Goal: Transaction & Acquisition: Purchase product/service

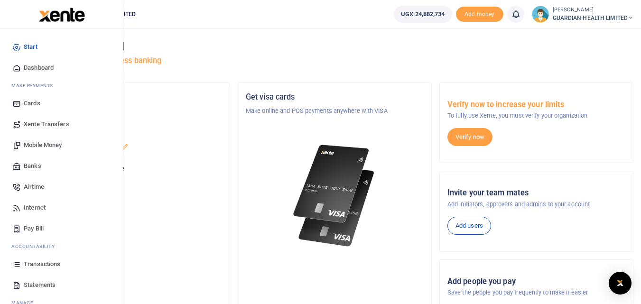
click at [37, 148] on span "Mobile Money" at bounding box center [43, 144] width 38 height 9
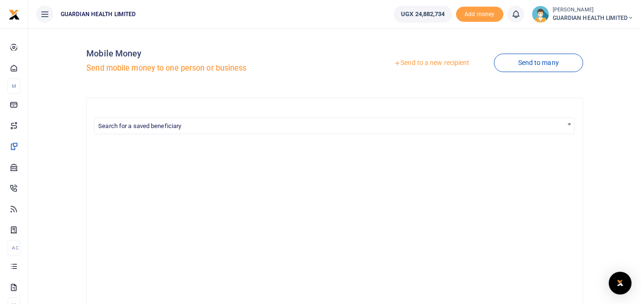
click at [106, 200] on div at bounding box center [334, 286] width 480 height 289
click at [417, 61] on link "Send to a new recipient" at bounding box center [431, 63] width 124 height 17
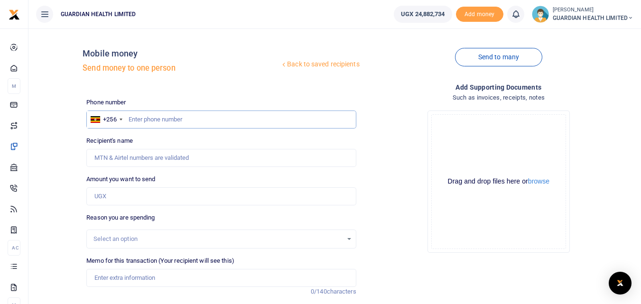
click at [185, 116] on input "text" at bounding box center [220, 119] width 269 height 18
paste input "0703840162"
click at [134, 118] on input "0703840162" at bounding box center [220, 119] width 269 height 18
type input "703840162"
type input "Sharifah Babirye"
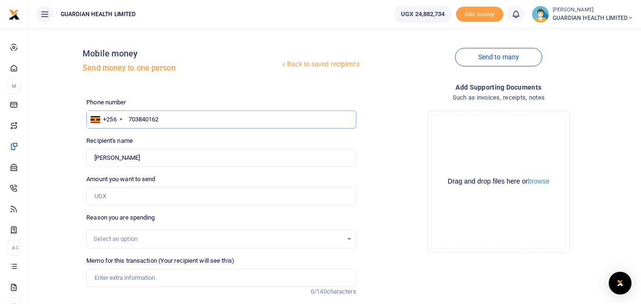
type input "703840162"
click at [123, 197] on input "Amount you want to send" at bounding box center [220, 196] width 269 height 18
type input "200,000"
click at [128, 276] on input "Memo for this transaction (Your recipient will see this)" at bounding box center [220, 278] width 269 height 18
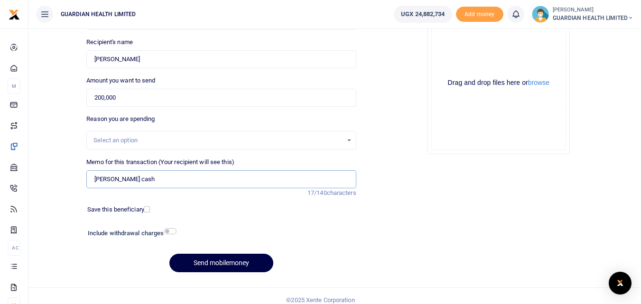
scroll to position [101, 0]
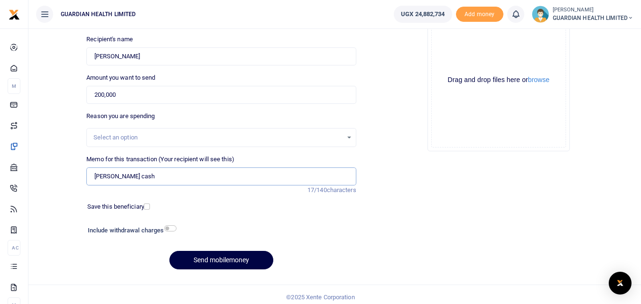
type input "Bunga Petty cash"
click at [144, 205] on input "checkbox" at bounding box center [147, 206] width 6 height 6
checkbox input "true"
click at [170, 225] on input "checkbox" at bounding box center [170, 228] width 12 height 6
checkbox input "true"
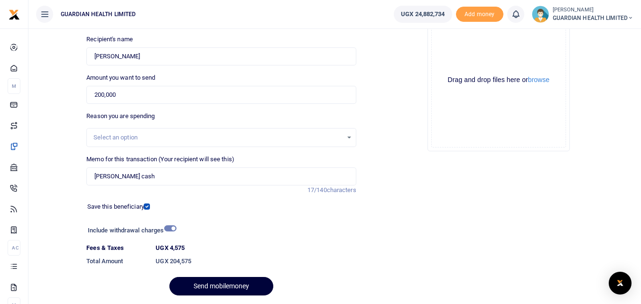
click at [205, 282] on button "Send mobilemoney" at bounding box center [221, 286] width 104 height 18
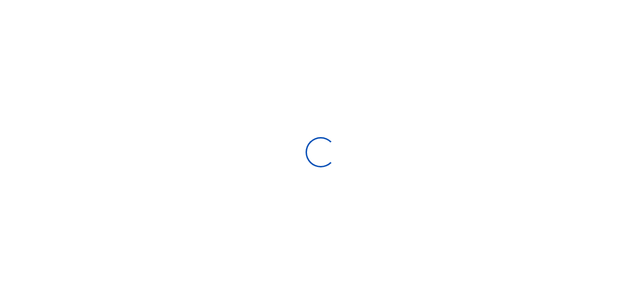
select select
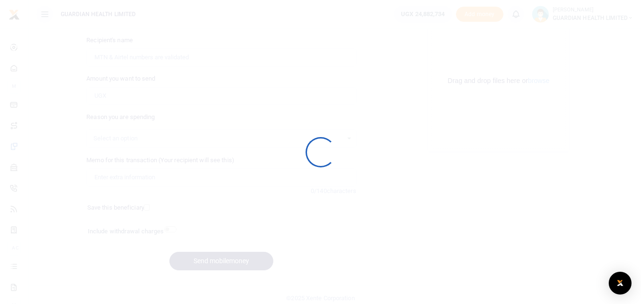
scroll to position [101, 0]
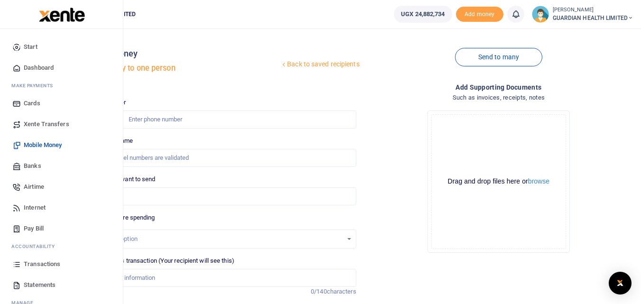
click at [45, 63] on span "Dashboard" at bounding box center [39, 67] width 30 height 9
click at [45, 67] on span "Dashboard" at bounding box center [39, 67] width 30 height 9
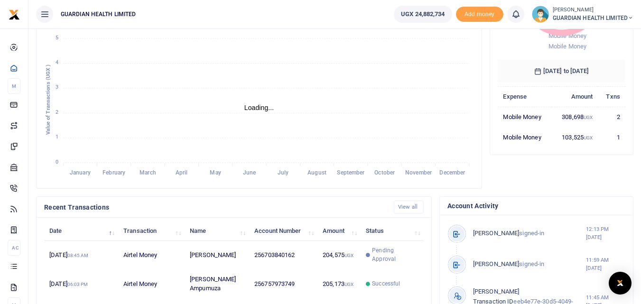
scroll to position [147, 0]
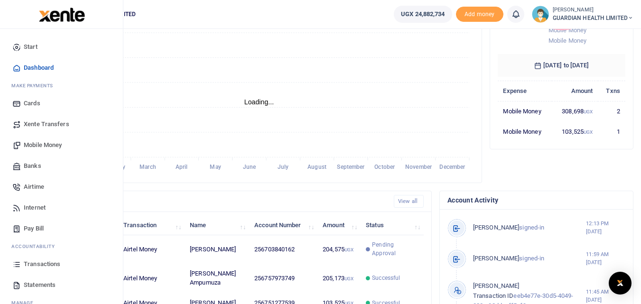
click at [36, 141] on span "Mobile Money" at bounding box center [43, 144] width 38 height 9
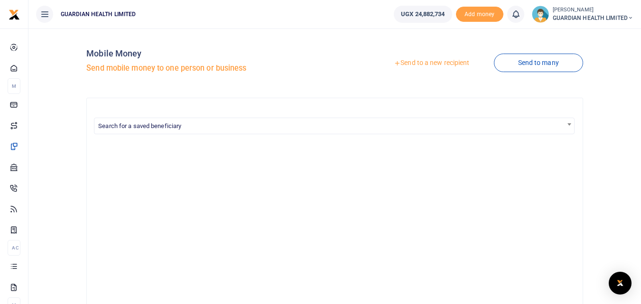
drag, startPoint x: 0, startPoint y: 0, endPoint x: 324, endPoint y: 131, distance: 349.3
click at [324, 131] on span "Search for a saved beneficiary" at bounding box center [333, 125] width 479 height 15
click at [436, 64] on link "Send to a new recipient" at bounding box center [431, 63] width 124 height 17
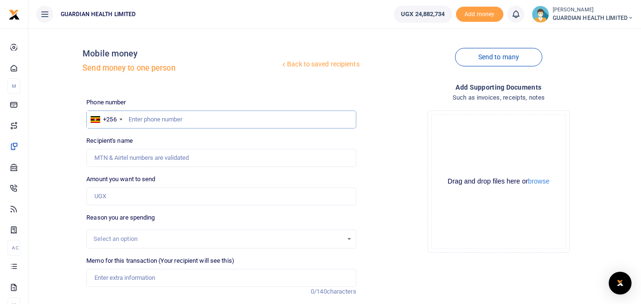
click at [185, 118] on input "text" at bounding box center [220, 119] width 269 height 18
paste input "0778437007"
click at [132, 119] on input "0778437007" at bounding box center [220, 119] width 269 height 18
type input "778437007"
type input "[PERSON_NAME]"
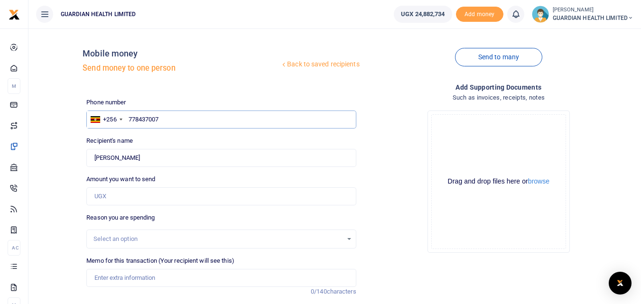
type input "778437007"
click at [144, 198] on input "Amount you want to send" at bounding box center [220, 196] width 269 height 18
type input "162,000"
click at [143, 274] on input "Memo for this transaction (Your recipient will see this)" at bounding box center [220, 278] width 269 height 18
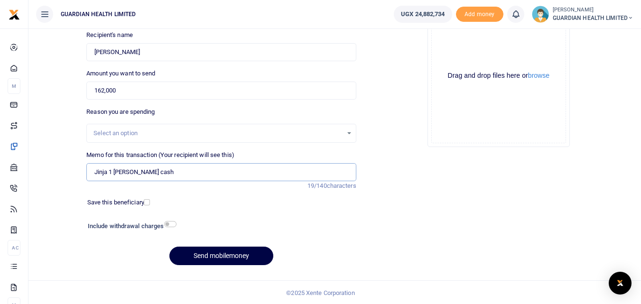
scroll to position [107, 0]
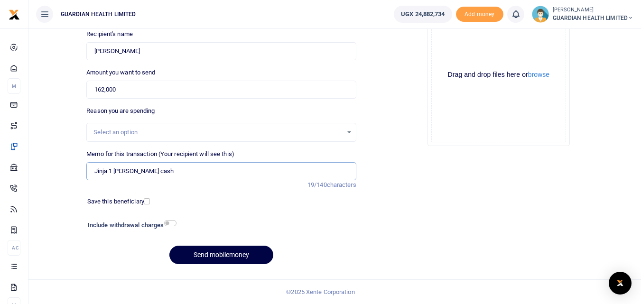
type input "Jinja 1 [PERSON_NAME] cash"
click at [148, 205] on div "Save this beneficiary" at bounding box center [116, 201] width 66 height 9
click at [149, 203] on input "checkbox" at bounding box center [147, 201] width 6 height 6
checkbox input "true"
click at [169, 224] on input "checkbox" at bounding box center [170, 223] width 12 height 6
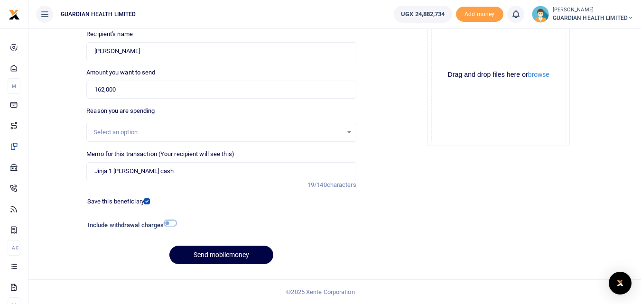
checkbox input "true"
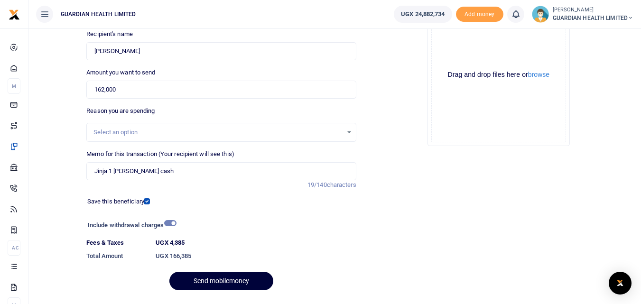
click at [216, 278] on button "Send mobilemoney" at bounding box center [221, 281] width 104 height 18
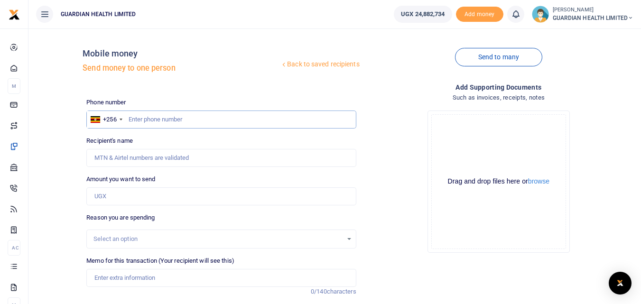
paste input "0755223215"
click at [130, 119] on input "0755223215" at bounding box center [220, 119] width 269 height 18
type input "755223215"
click at [128, 196] on input "Amount you want to send" at bounding box center [220, 196] width 269 height 18
type input "Rogers Nsumba"
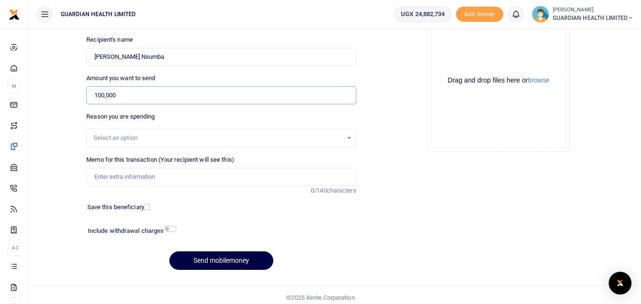
scroll to position [107, 0]
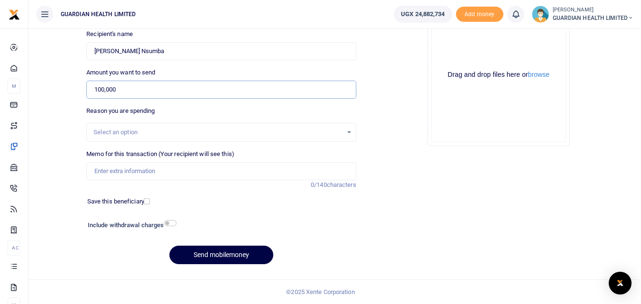
type input "100,000"
click at [116, 174] on input "Memo for this transaction (Your recipient will see this)" at bounding box center [220, 171] width 269 height 18
type input "Jinja 1 petty cash"
click at [145, 199] on input "checkbox" at bounding box center [147, 201] width 6 height 6
checkbox input "true"
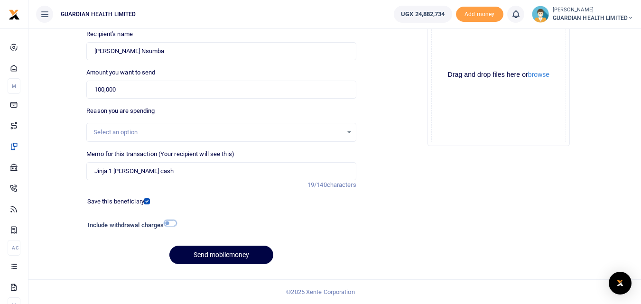
click at [170, 224] on input "checkbox" at bounding box center [170, 223] width 12 height 6
checkbox input "true"
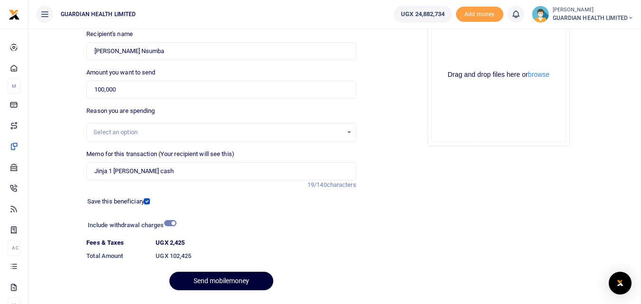
click at [209, 279] on button "Send mobilemoney" at bounding box center [221, 281] width 104 height 18
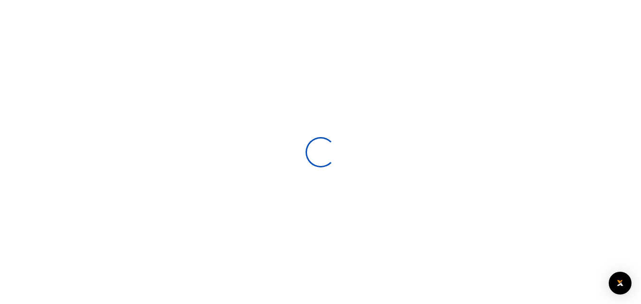
select select
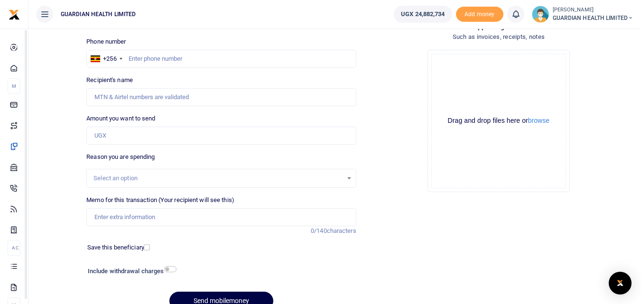
scroll to position [12, 0]
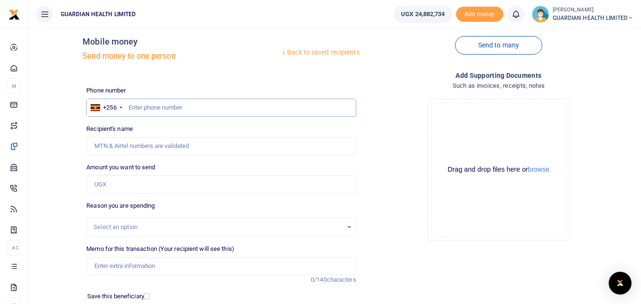
paste input "0757973749"
click at [135, 108] on input "0757973749" at bounding box center [220, 108] width 269 height 18
click at [132, 108] on input "0757973749" at bounding box center [220, 108] width 269 height 18
type input "757973749"
click at [121, 185] on input "Amount you want to send" at bounding box center [220, 184] width 269 height 18
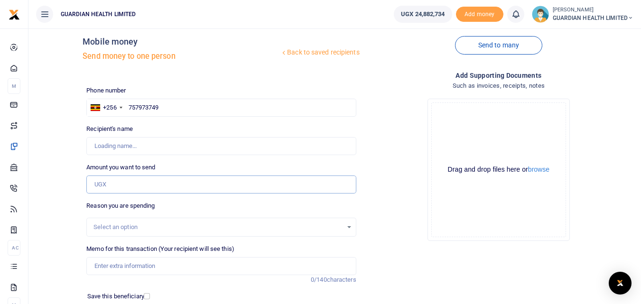
type input "[PERSON_NAME] Ampumuza"
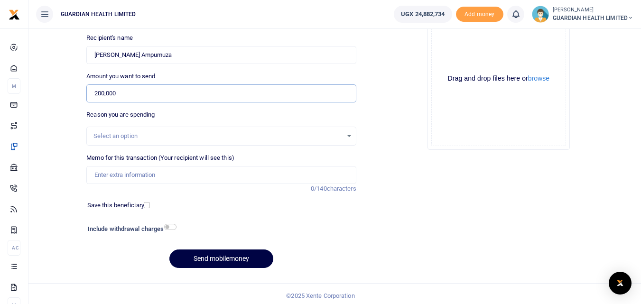
scroll to position [107, 0]
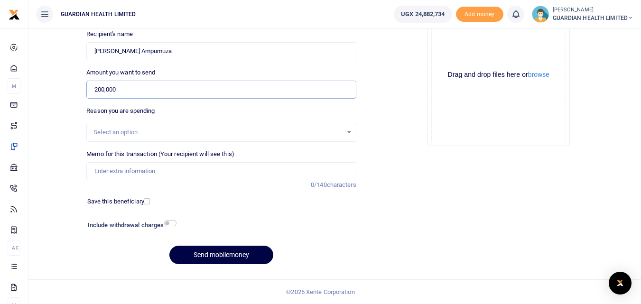
type input "200,000"
click at [135, 175] on input "Memo for this transaction (Your recipient will see this)" at bounding box center [220, 171] width 269 height 18
type input "Mbarara 1 [PERSON_NAME] cash"
click at [141, 197] on label "Save this beneficiary" at bounding box center [115, 201] width 57 height 9
click at [146, 202] on input "checkbox" at bounding box center [147, 201] width 6 height 6
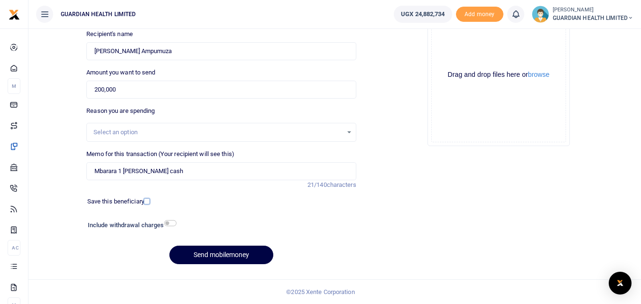
checkbox input "true"
click at [171, 226] on h6 "Include withdrawal charges" at bounding box center [130, 225] width 84 height 8
click at [170, 221] on input "checkbox" at bounding box center [170, 223] width 12 height 6
checkbox input "true"
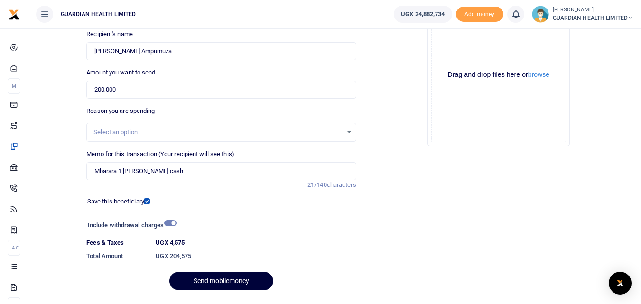
click at [207, 275] on button "Send mobilemoney" at bounding box center [221, 281] width 104 height 18
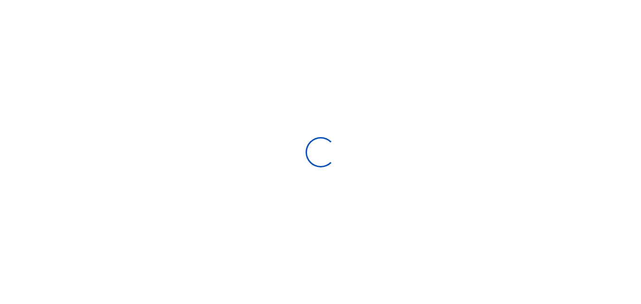
scroll to position [107, 0]
select select
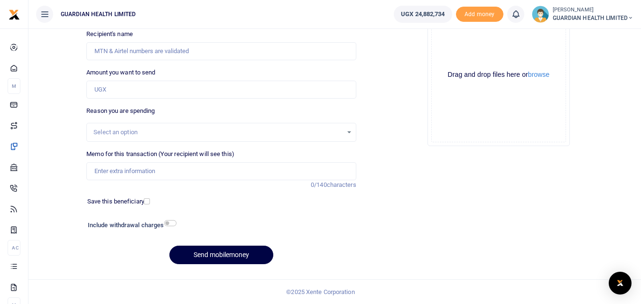
scroll to position [0, 0]
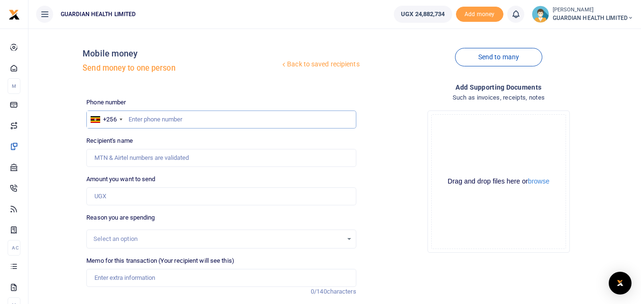
paste input "0788585873"
click at [134, 119] on input "0788585873" at bounding box center [220, 119] width 269 height 18
type input "788585873"
click at [137, 192] on input "Amount you want to send" at bounding box center [220, 196] width 269 height 18
type input "Agatha Keitungo"
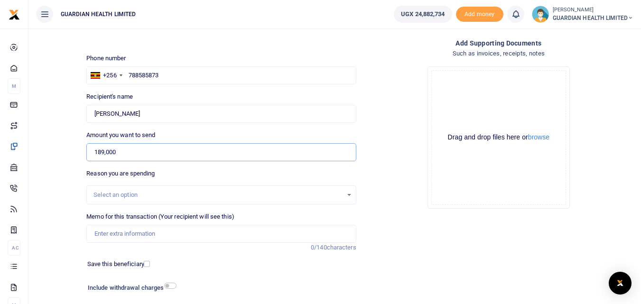
scroll to position [95, 0]
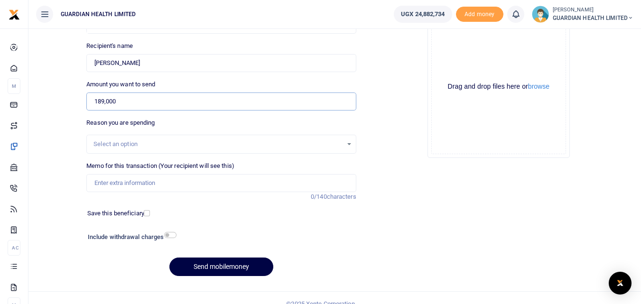
type input "189,000"
click at [126, 188] on input "Memo for this transaction (Your recipient will see this)" at bounding box center [220, 183] width 269 height 18
type input "Najjera Petty cash"
click at [148, 211] on input "checkbox" at bounding box center [147, 213] width 6 height 6
checkbox input "true"
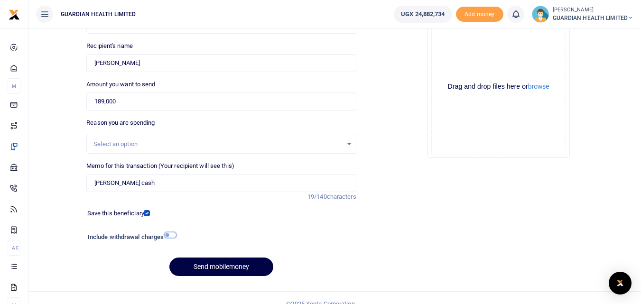
click at [169, 235] on input "checkbox" at bounding box center [170, 235] width 12 height 6
checkbox input "true"
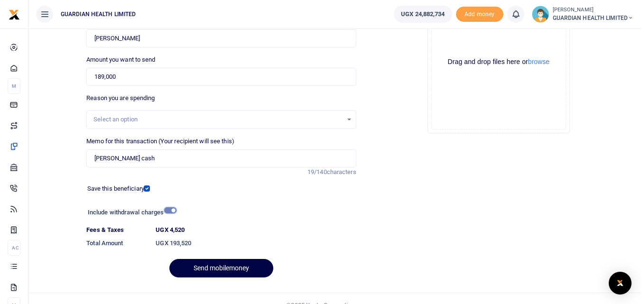
scroll to position [133, 0]
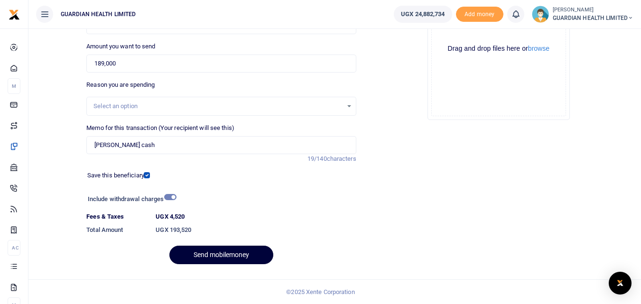
click at [205, 255] on button "Send mobilemoney" at bounding box center [221, 255] width 104 height 18
click at [250, 259] on button "Send mobilemoney" at bounding box center [221, 255] width 104 height 18
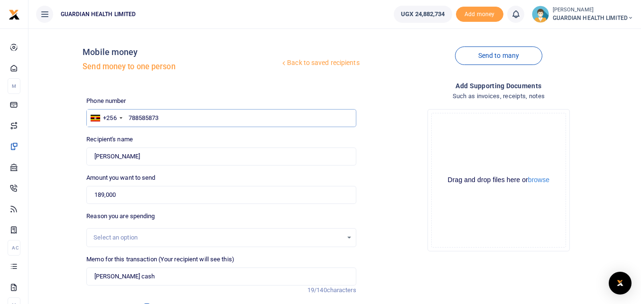
scroll to position [0, 0]
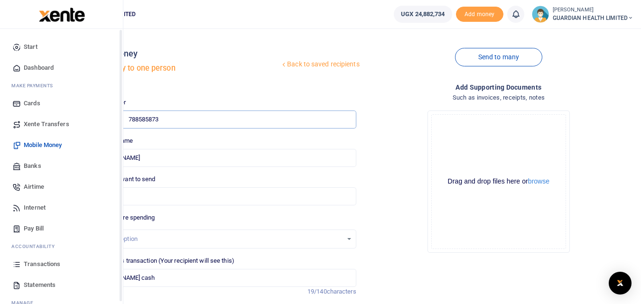
drag, startPoint x: 180, startPoint y: 117, endPoint x: 5, endPoint y: 110, distance: 175.5
click at [5, 110] on body "Start Dashboard M ake Payments Cards Xente Transfers Mobile Money Banks Airtime…" at bounding box center [320, 218] width 641 height 437
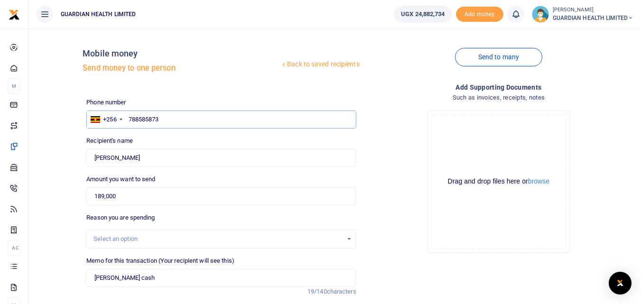
click at [167, 124] on input "788585873" at bounding box center [220, 119] width 269 height 18
click at [167, 123] on input "788585873" at bounding box center [220, 119] width 269 height 18
type input "788585873"
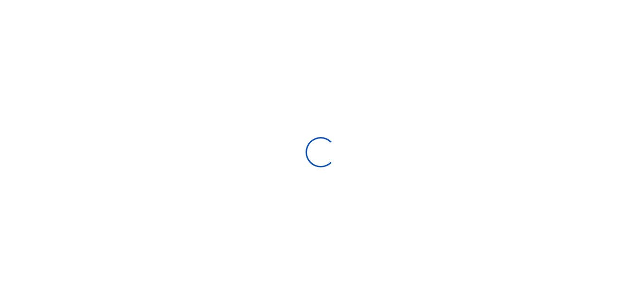
select select
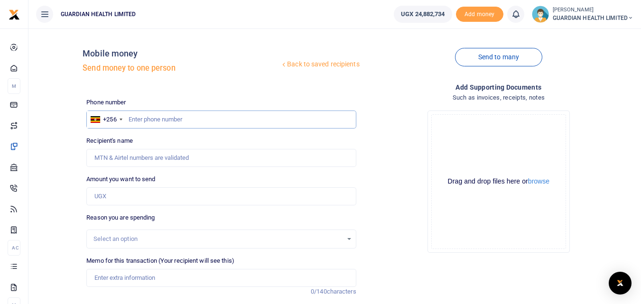
paste input "0761626101"
click at [131, 116] on input "0761626101" at bounding box center [220, 119] width 269 height 18
type input "761626101"
click at [141, 195] on input "Amount you want to send" at bounding box center [220, 196] width 269 height 18
type input "[PERSON_NAME]"
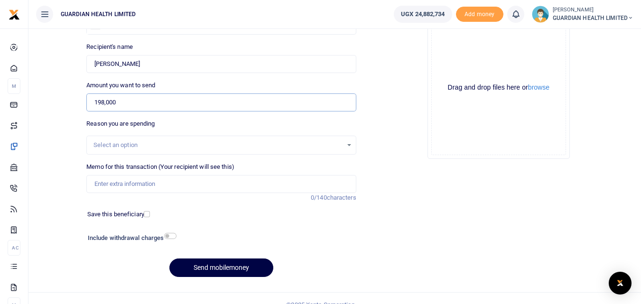
scroll to position [95, 0]
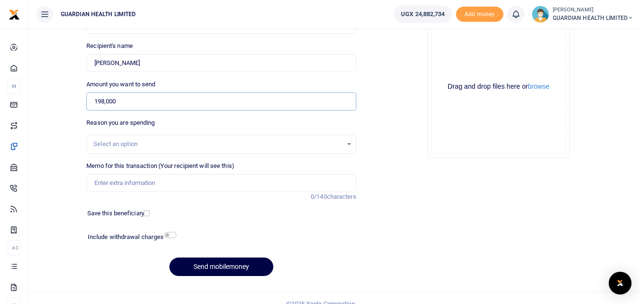
type input "198,000"
click at [144, 188] on input "Memo for this transaction (Your recipient will see this)" at bounding box center [220, 183] width 269 height 18
type input "[PERSON_NAME] cash"
click at [146, 216] on input "checkbox" at bounding box center [147, 213] width 6 height 6
checkbox input "true"
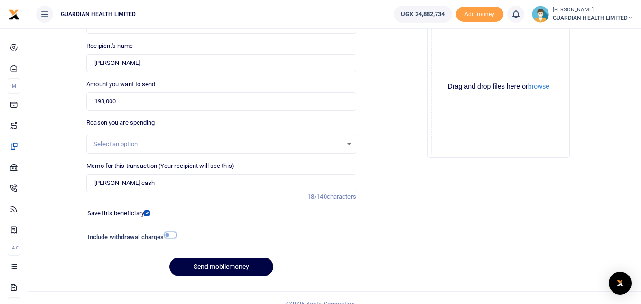
click at [172, 233] on input "checkbox" at bounding box center [170, 235] width 12 height 6
checkbox input "true"
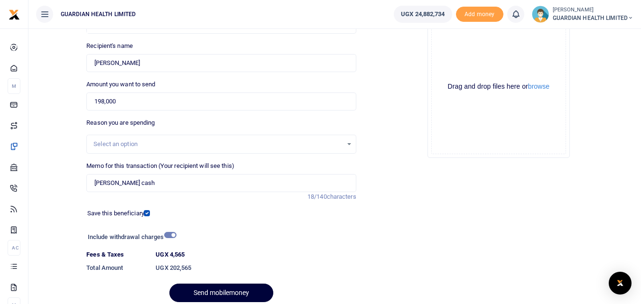
click at [223, 292] on button "Send mobilemoney" at bounding box center [221, 293] width 104 height 18
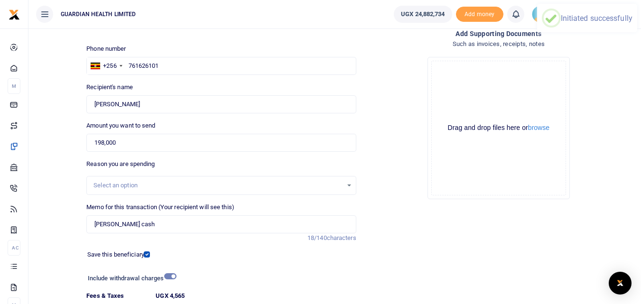
scroll to position [0, 0]
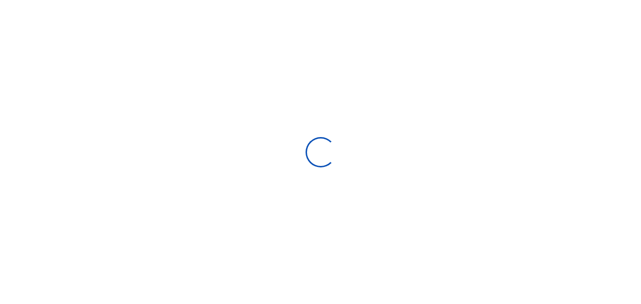
select select
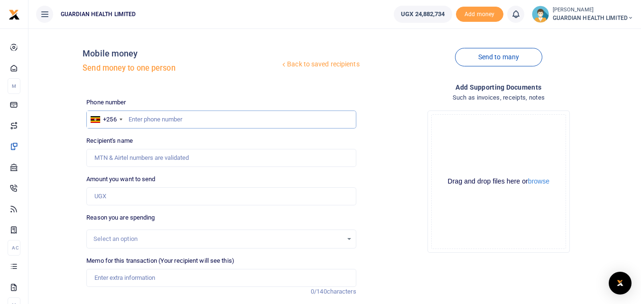
click at [188, 119] on input "text" at bounding box center [220, 119] width 269 height 18
type input "760390493"
type input "[PERSON_NAME]"
type input "760390493"
click at [140, 195] on input "Amount you want to send" at bounding box center [220, 196] width 269 height 18
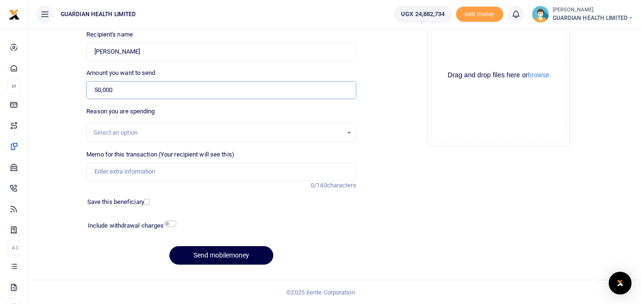
scroll to position [107, 0]
type input "50,000"
click at [128, 132] on div "Select an option" at bounding box center [217, 132] width 248 height 9
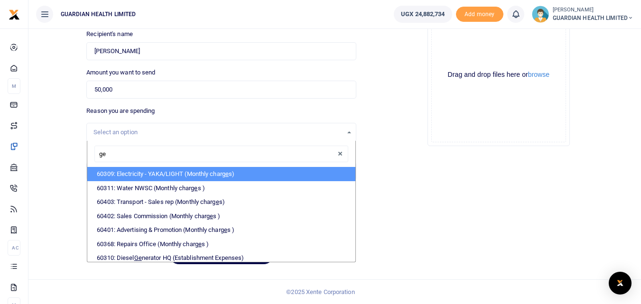
type input "gen"
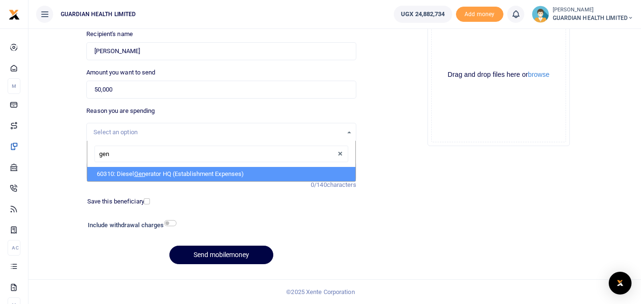
click at [152, 176] on li "60310: Diesel Gen erator HQ (Establishment Expenses)" at bounding box center [220, 174] width 267 height 14
select select "5388"
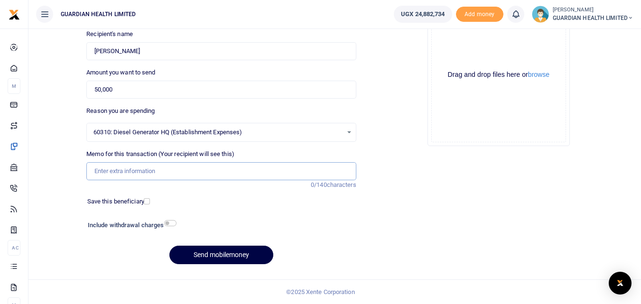
click at [141, 174] on input "Memo for this transaction (Your recipient will see this)" at bounding box center [220, 171] width 269 height 18
type input "Wandegeya generator fuel"
click at [147, 202] on input "checkbox" at bounding box center [147, 201] width 6 height 6
checkbox input "true"
click at [166, 222] on input "checkbox" at bounding box center [170, 223] width 12 height 6
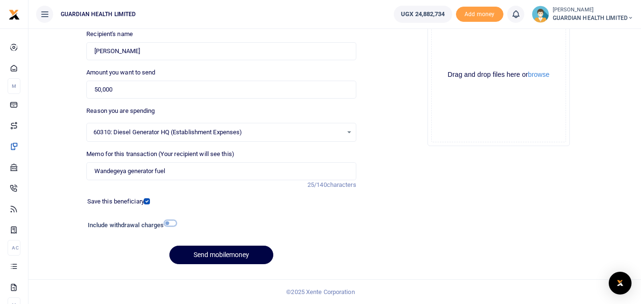
checkbox input "true"
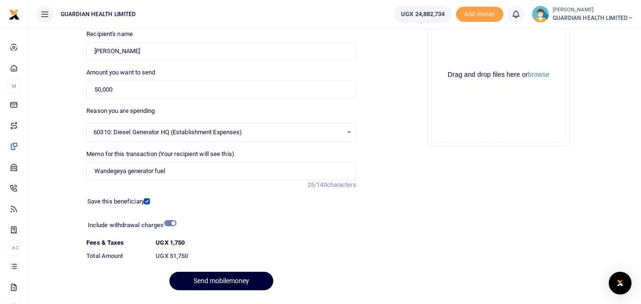
click at [212, 279] on button "Send mobilemoney" at bounding box center [221, 281] width 104 height 18
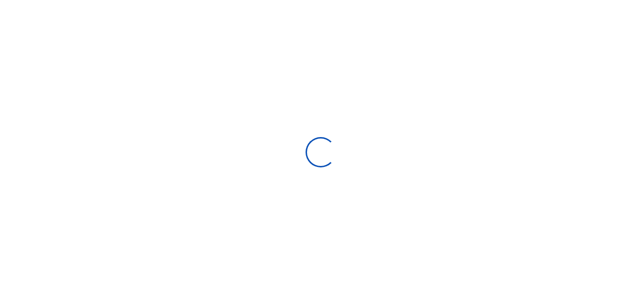
scroll to position [107, 0]
select select
